Goal: Task Accomplishment & Management: Manage account settings

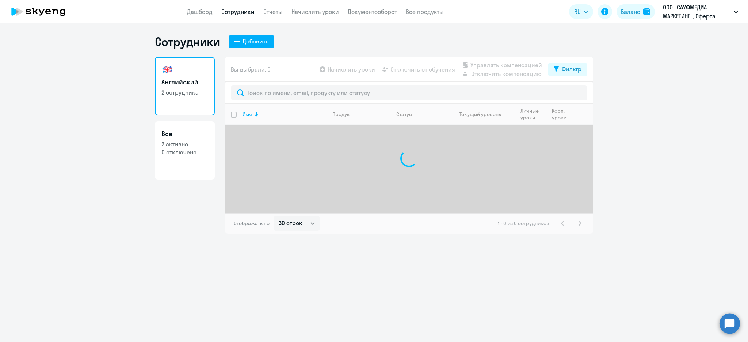
select select "30"
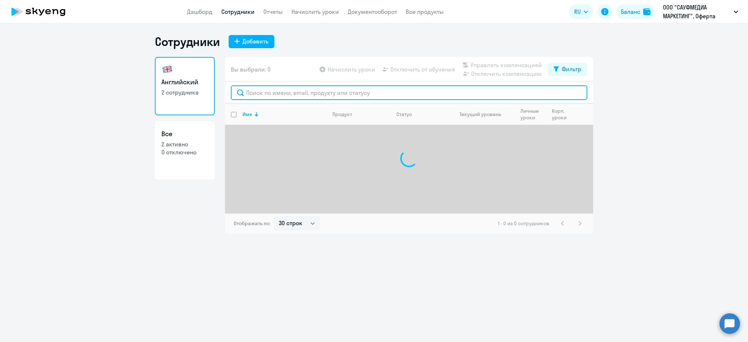
click at [263, 92] on input "text" at bounding box center [409, 92] width 356 height 15
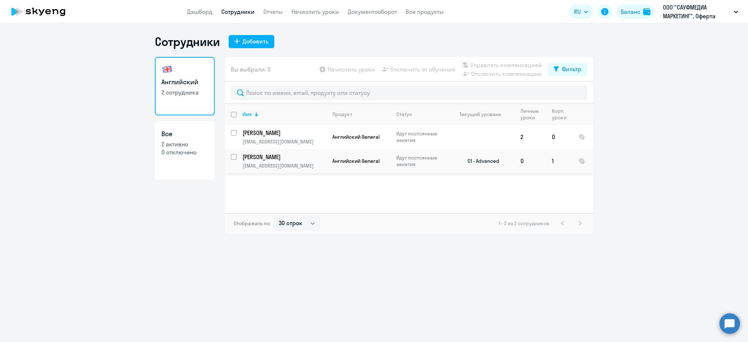
click at [235, 156] on input "select row 22325484" at bounding box center [238, 161] width 15 height 15
checkbox input "true"
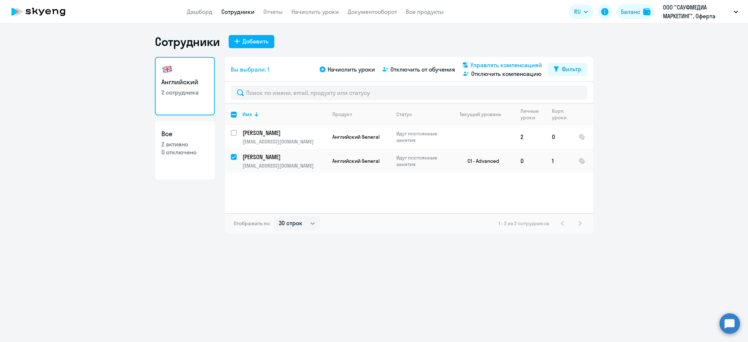
click at [482, 65] on span "Управлять компенсацией" at bounding box center [506, 65] width 72 height 9
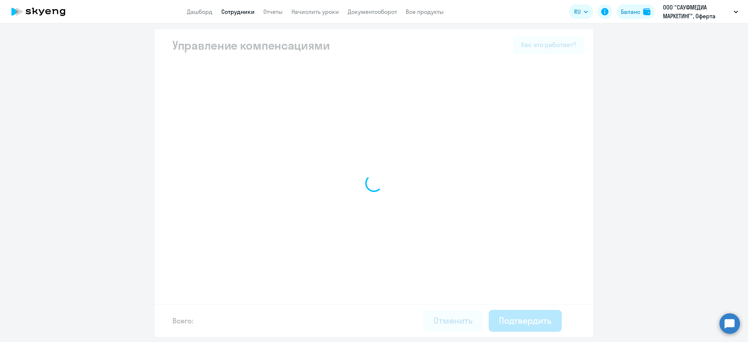
select select "YEARLY"
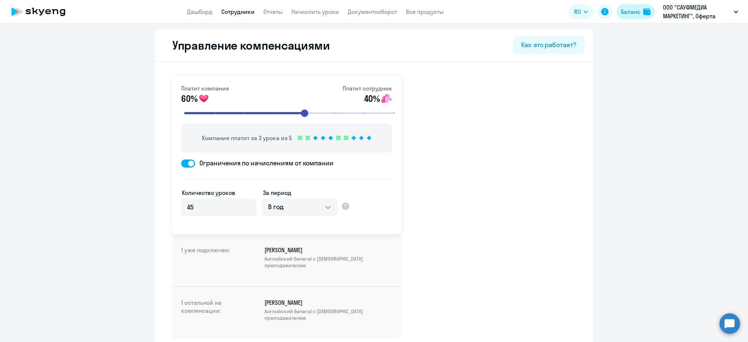
click at [646, 9] on img at bounding box center [646, 11] width 7 height 7
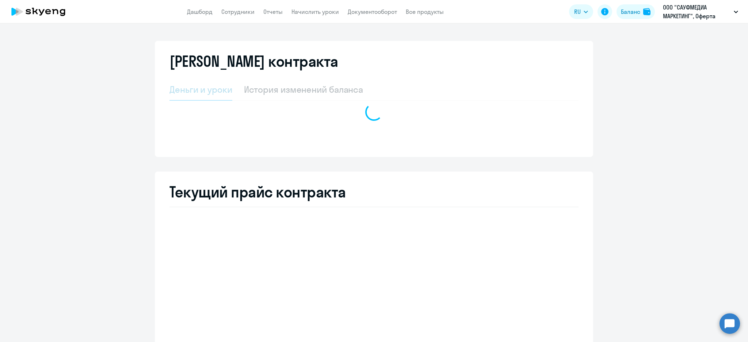
select select "english_adult_not_native_speaker"
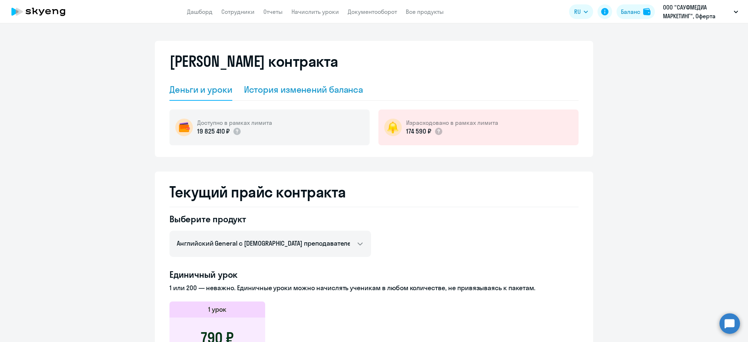
drag, startPoint x: 342, startPoint y: 81, endPoint x: 335, endPoint y: 86, distance: 8.8
click at [342, 81] on div "История изменений баланса" at bounding box center [303, 90] width 119 height 22
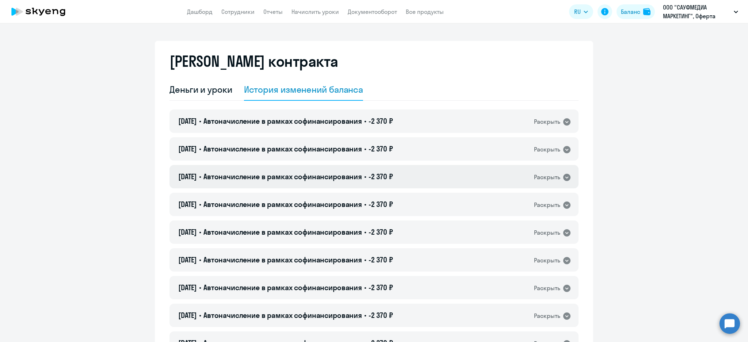
click at [351, 175] on span "Автоначисление в рамках софинансирования" at bounding box center [282, 176] width 159 height 9
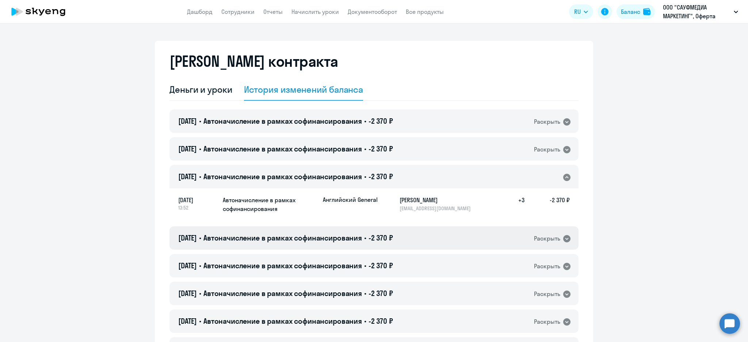
click at [362, 234] on span "Автоначисление в рамках софинансирования" at bounding box center [282, 237] width 159 height 9
